Goal: Task Accomplishment & Management: Manage account settings

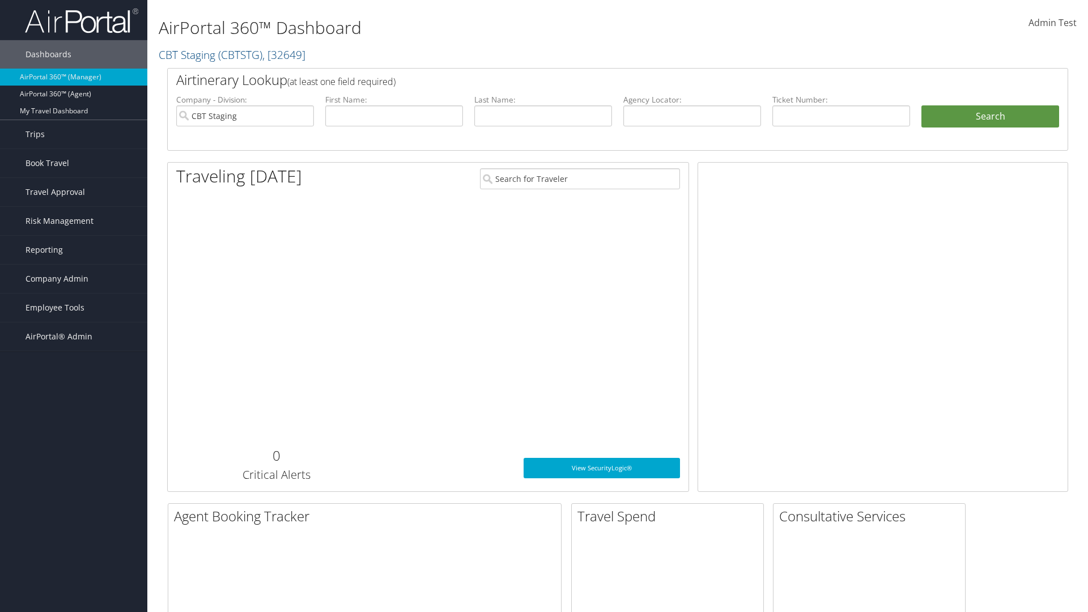
click at [74, 279] on span "Company Admin" at bounding box center [56, 279] width 63 height 28
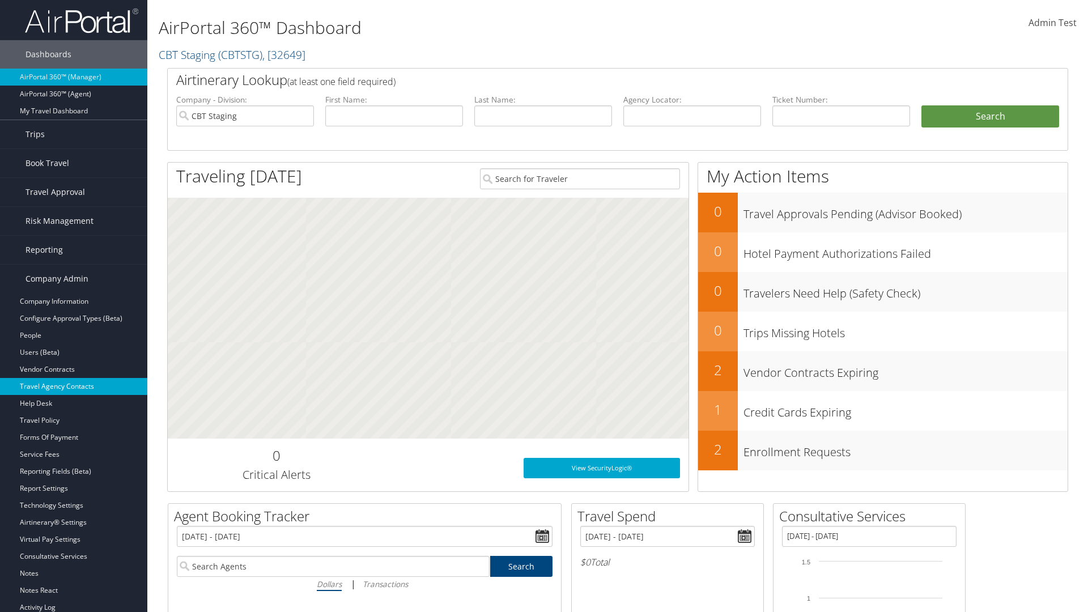
click at [74, 386] on link "Travel Agency Contacts" at bounding box center [73, 386] width 147 height 17
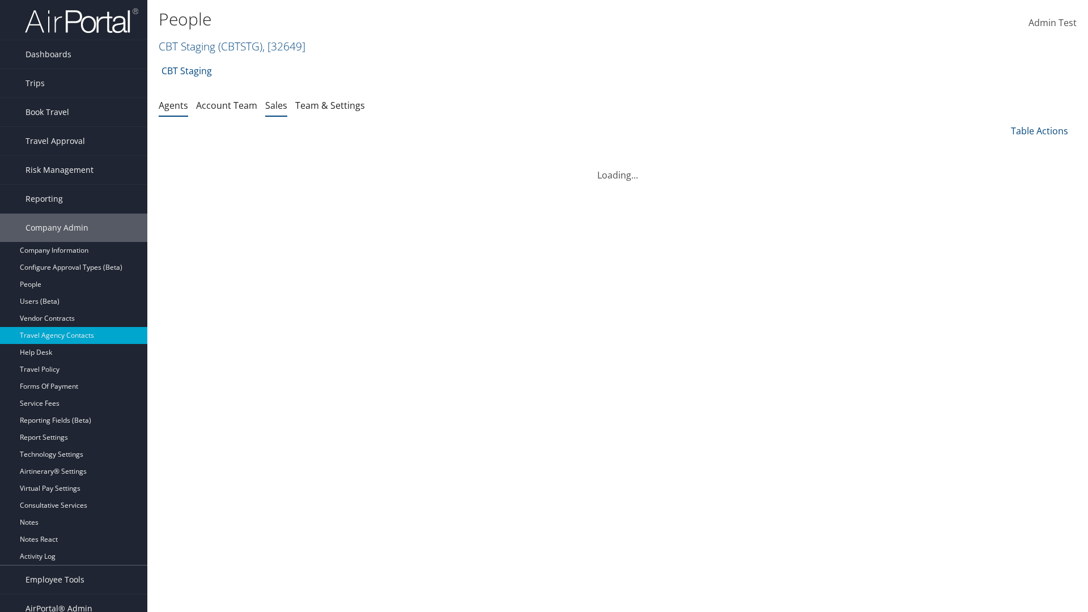
click at [276, 105] on link "Sales" at bounding box center [276, 105] width 22 height 12
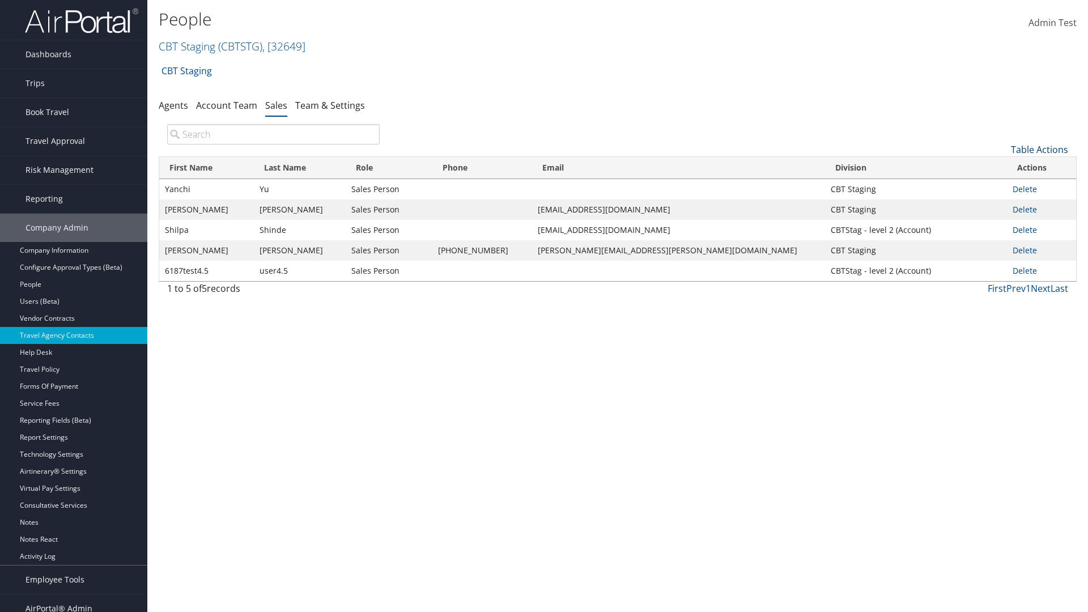
click at [1039, 150] on link "Table Actions" at bounding box center [1039, 149] width 57 height 12
click at [1001, 167] on link "Add New Salesperson" at bounding box center [1001, 167] width 149 height 19
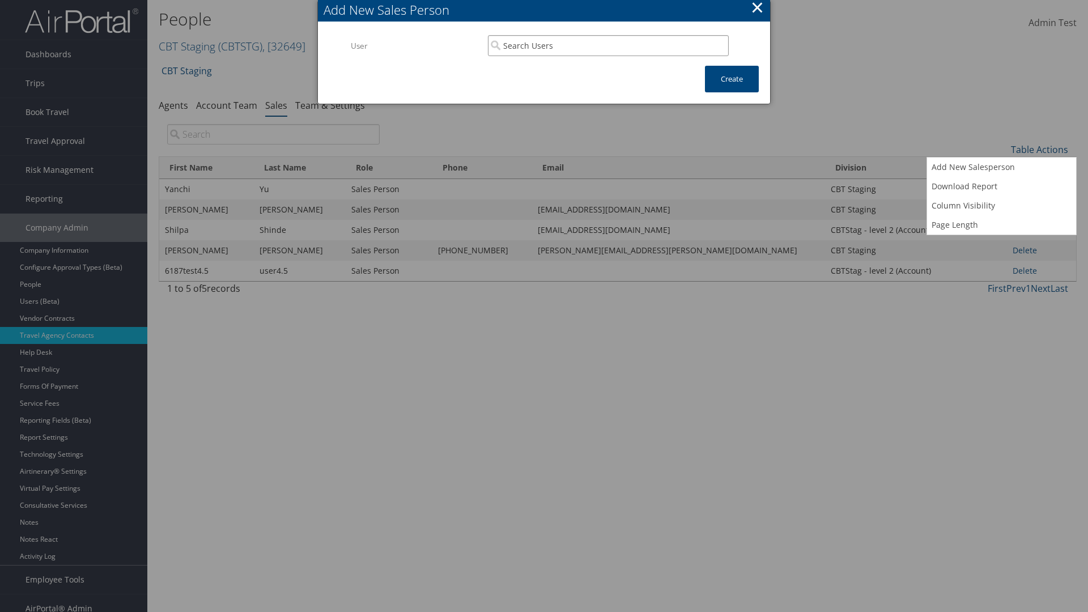
click at [608, 45] on input "search" at bounding box center [608, 45] width 241 height 21
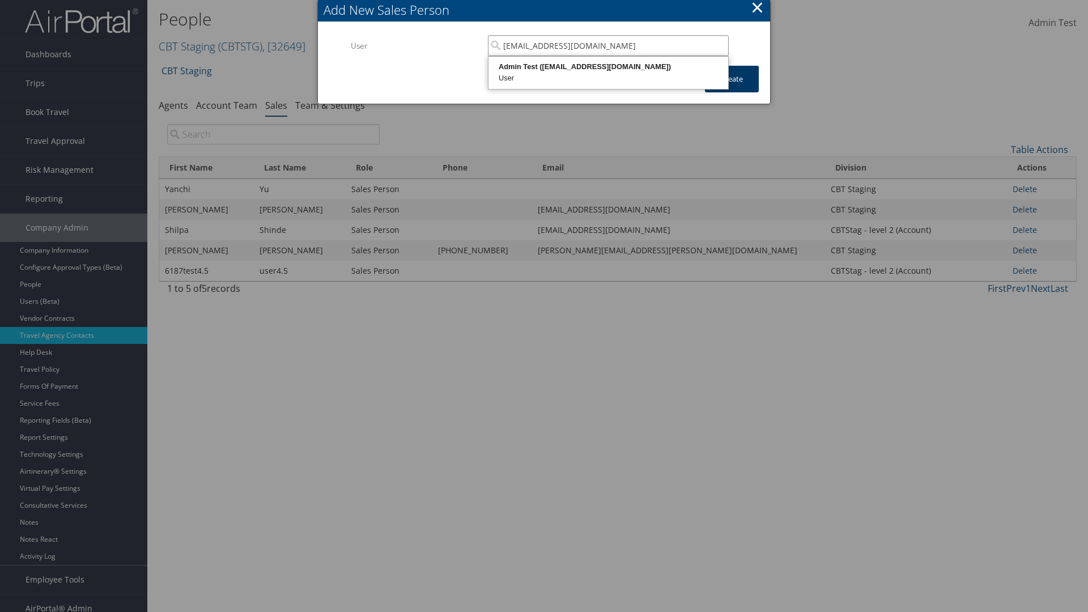
click at [608, 73] on div "User" at bounding box center [608, 78] width 236 height 11
type input "Admin Test"
click at [731, 79] on button "Create" at bounding box center [732, 79] width 54 height 27
